Goal: Check status: Check status

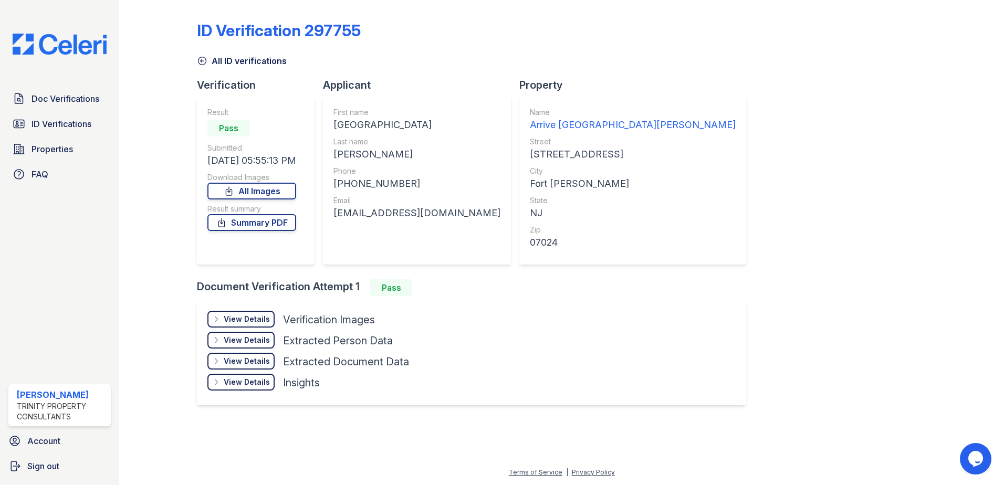
click at [44, 55] on div "Doc Verifications ID Verifications Properties FAQ Theresa Johnson Trinity Prope…" at bounding box center [59, 242] width 119 height 485
click at [45, 49] on img at bounding box center [59, 44] width 111 height 21
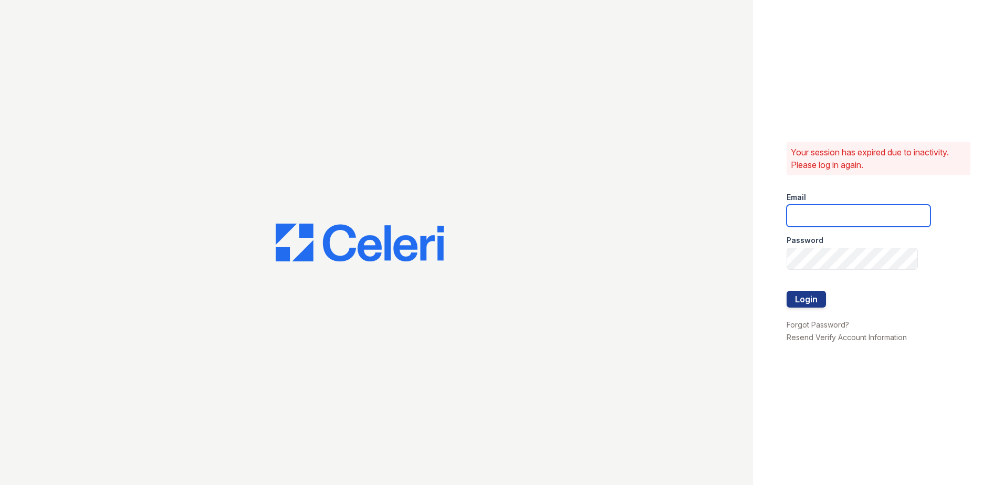
click at [800, 213] on input "email" at bounding box center [859, 216] width 144 height 22
type input "theresa.johnson@trinity-pm.com"
click at [810, 305] on button "Login" at bounding box center [806, 299] width 39 height 17
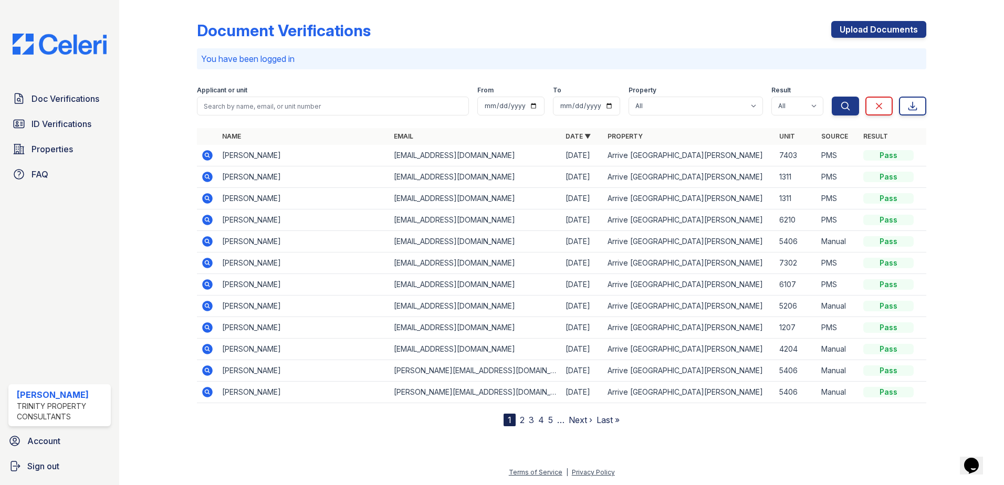
click at [212, 156] on icon at bounding box center [207, 155] width 11 height 11
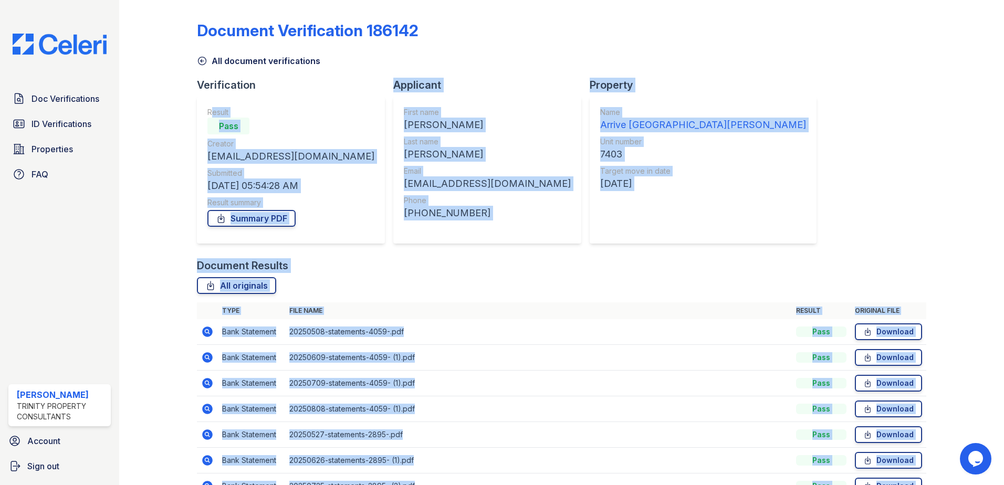
scroll to position [86, 0]
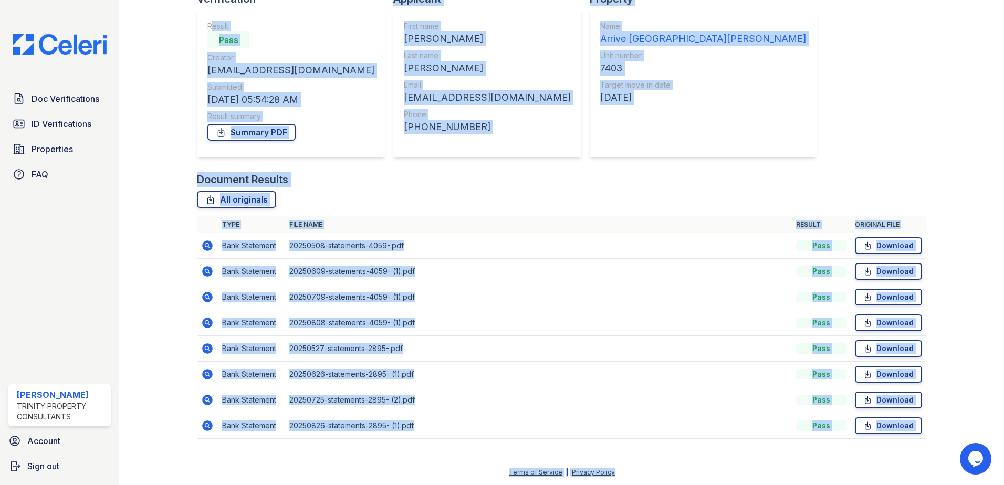
drag, startPoint x: 207, startPoint y: 112, endPoint x: 1182, endPoint y: 512, distance: 1054.2
click at [1003, 485] on html "Doc Verifications ID Verifications Properties FAQ [PERSON_NAME] Trinity Propert…" at bounding box center [502, 242] width 1004 height 485
click at [63, 45] on img at bounding box center [59, 44] width 111 height 21
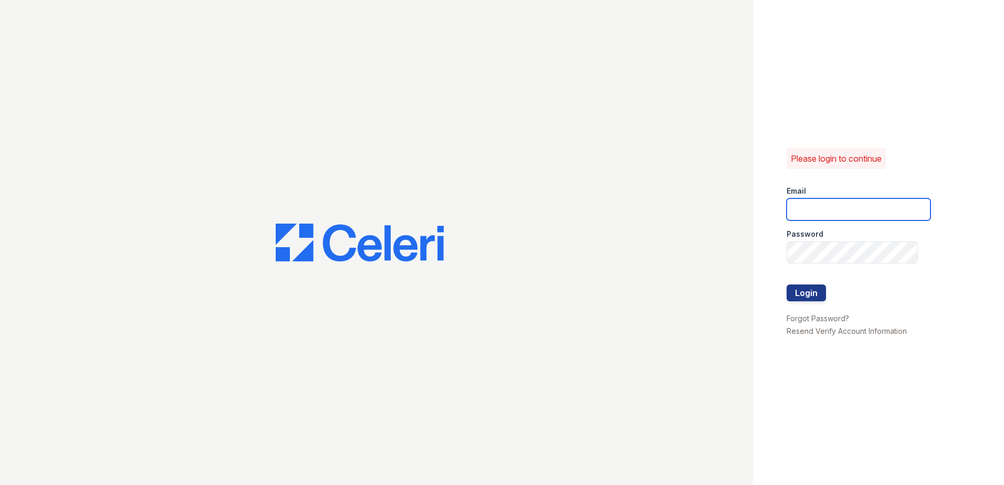
drag, startPoint x: 889, startPoint y: 203, endPoint x: 886, endPoint y: 211, distance: 8.5
click at [889, 203] on input "email" at bounding box center [859, 209] width 144 height 22
type input "theresa.johnson@trinity-pm.com"
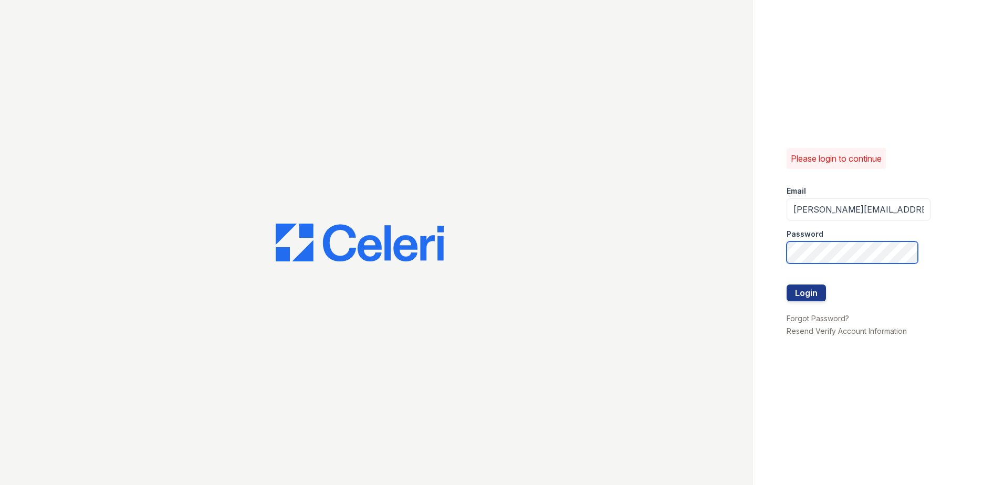
click at [787, 285] on button "Login" at bounding box center [806, 293] width 39 height 17
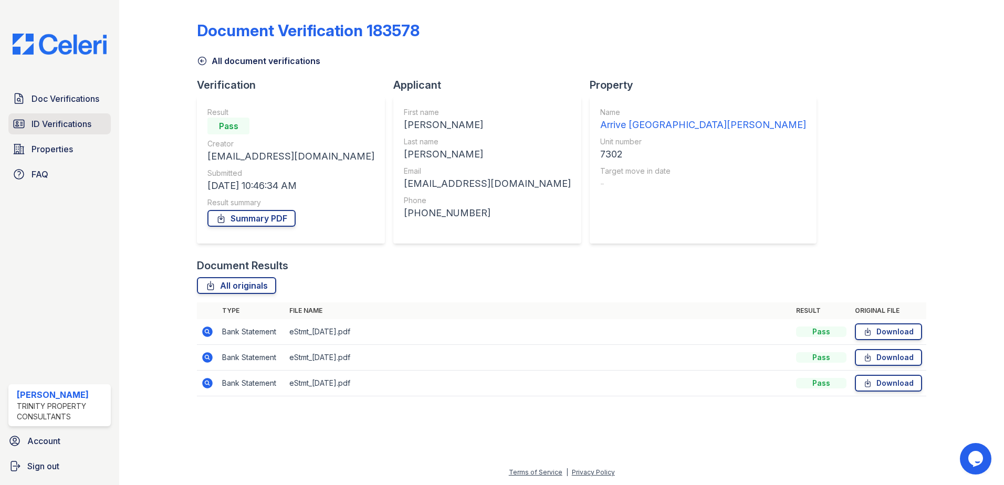
click at [51, 128] on span "ID Verifications" at bounding box center [62, 124] width 60 height 13
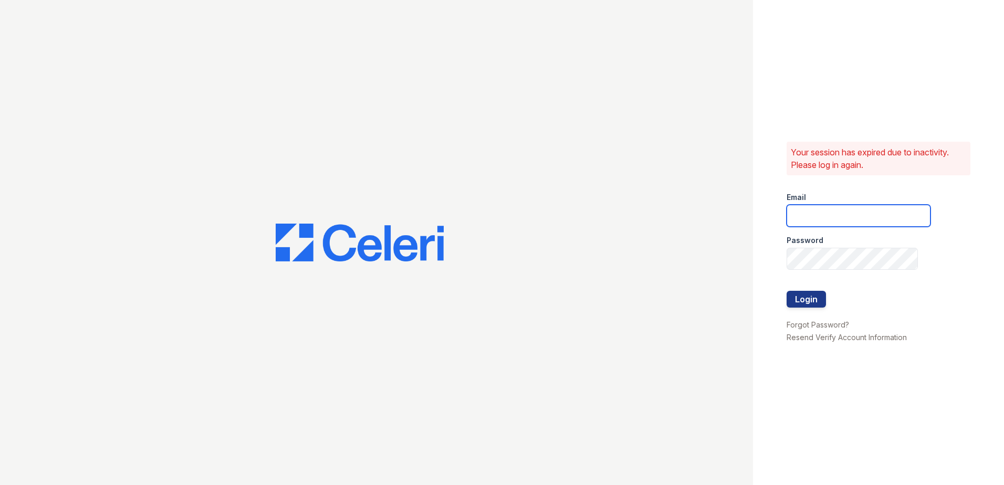
click at [868, 221] on input "email" at bounding box center [859, 216] width 144 height 22
type input "[PERSON_NAME][EMAIL_ADDRESS][PERSON_NAME][DOMAIN_NAME]"
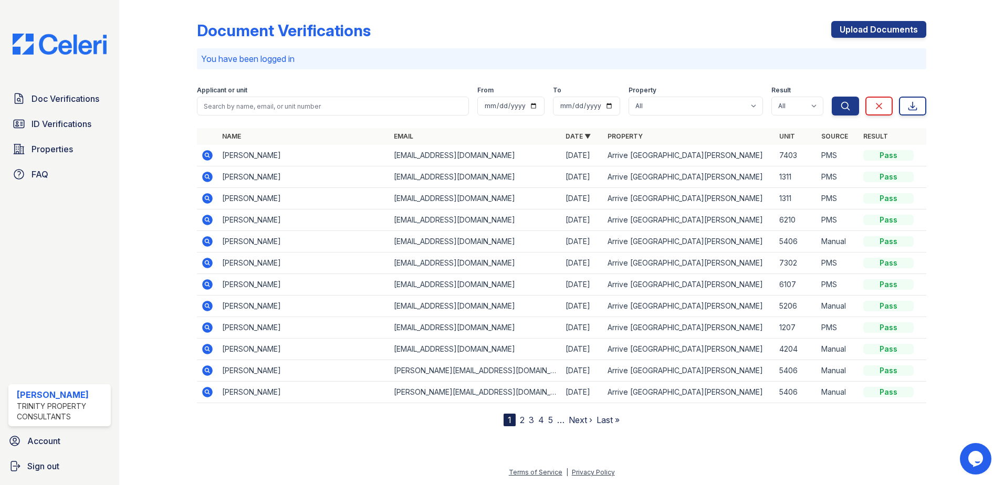
click at [207, 262] on icon at bounding box center [206, 262] width 3 height 3
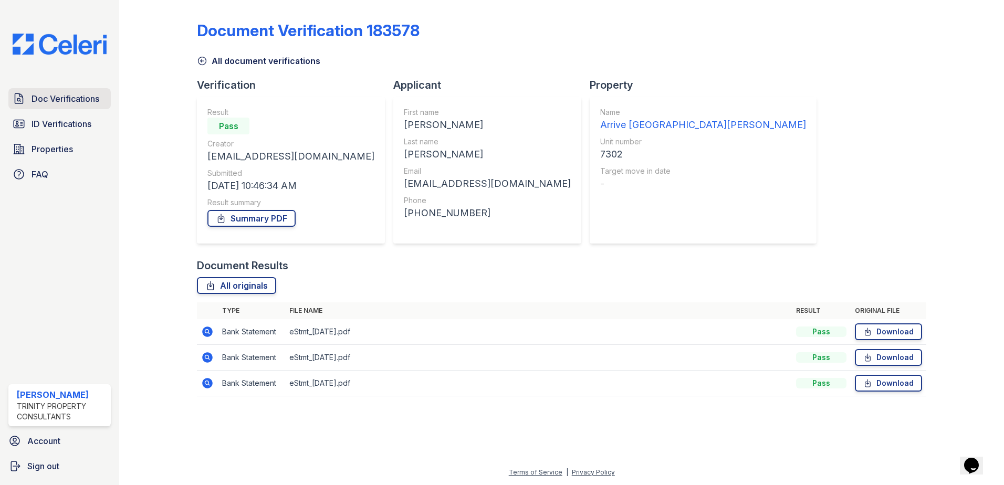
click at [33, 94] on span "Doc Verifications" at bounding box center [66, 98] width 68 height 13
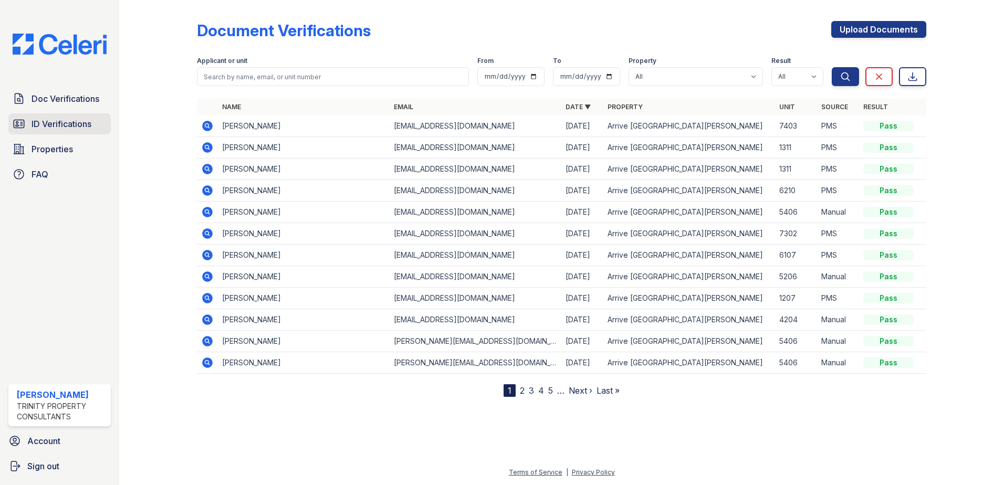
click at [61, 126] on span "ID Verifications" at bounding box center [62, 124] width 60 height 13
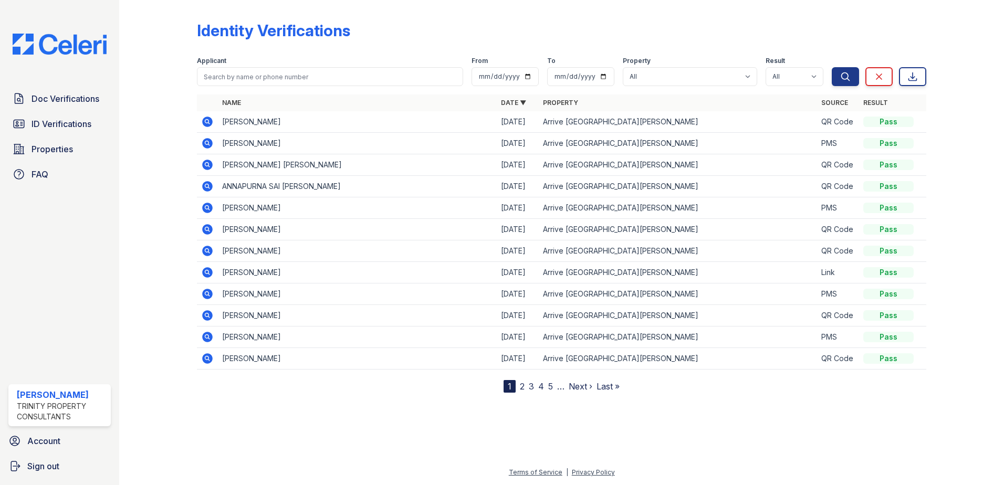
click at [202, 290] on icon at bounding box center [207, 294] width 13 height 13
